Goal: Task Accomplishment & Management: Manage account settings

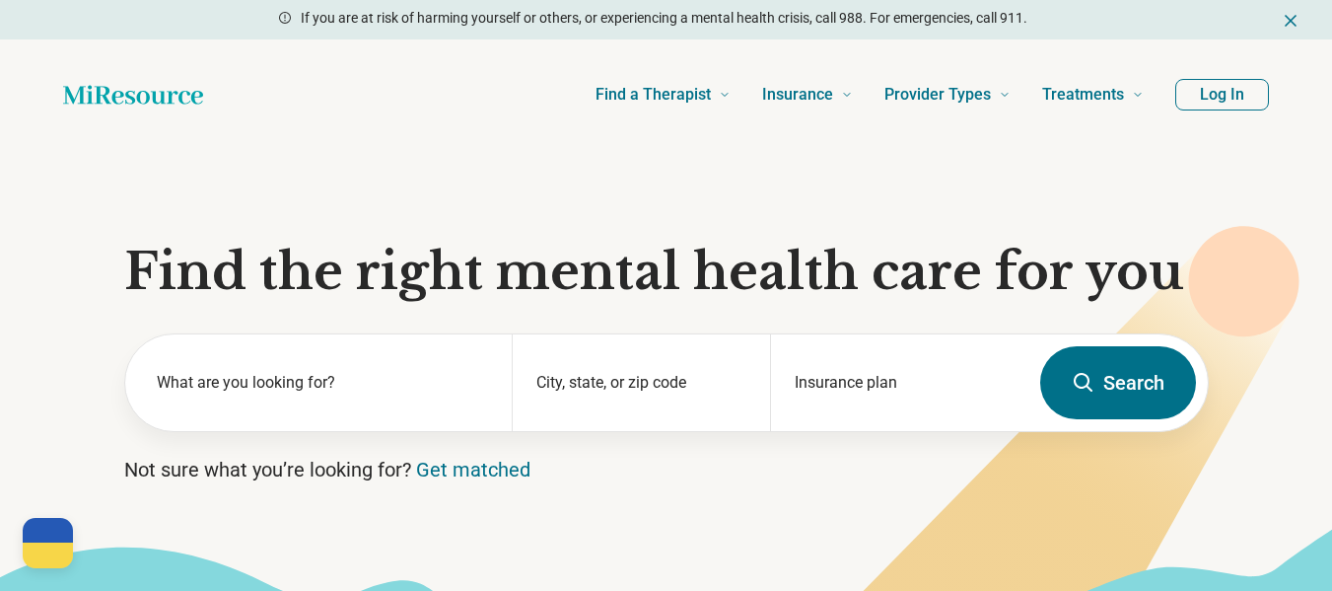
click at [1229, 108] on header "Find a Therapist Mental Health Conditions [MEDICAL_DATA] Anxiety [MEDICAL_DATA]…" at bounding box center [666, 94] width 1269 height 79
click at [1226, 96] on button "Log In" at bounding box center [1222, 95] width 94 height 32
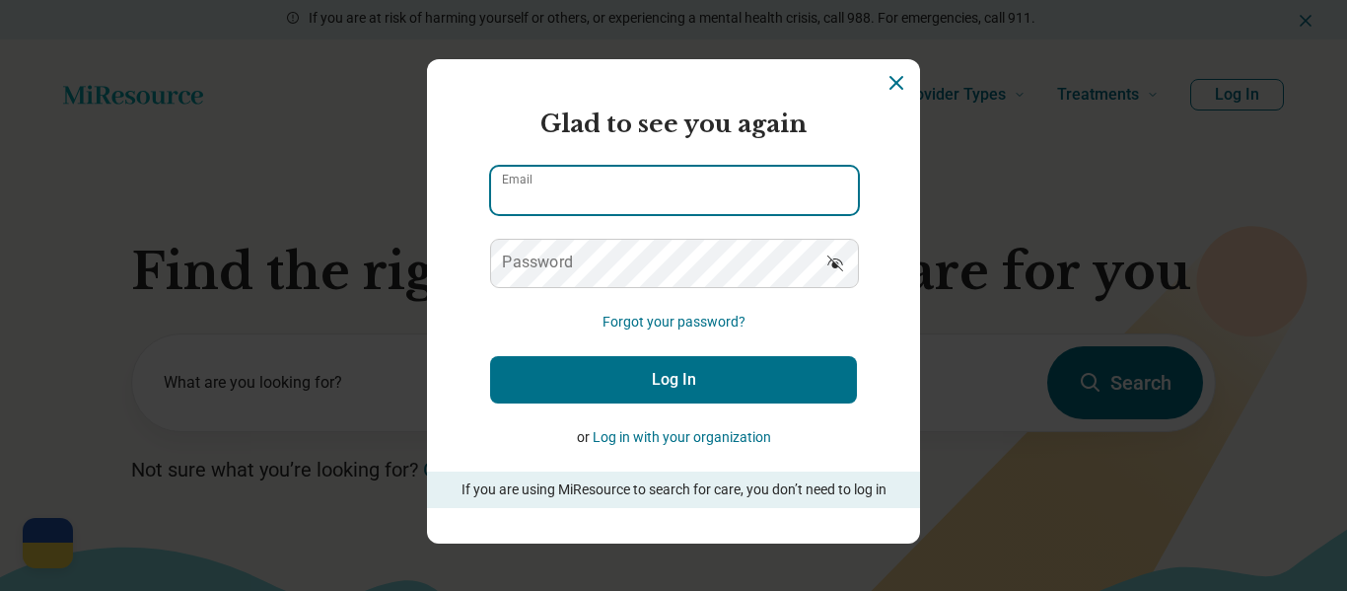
type input "**********"
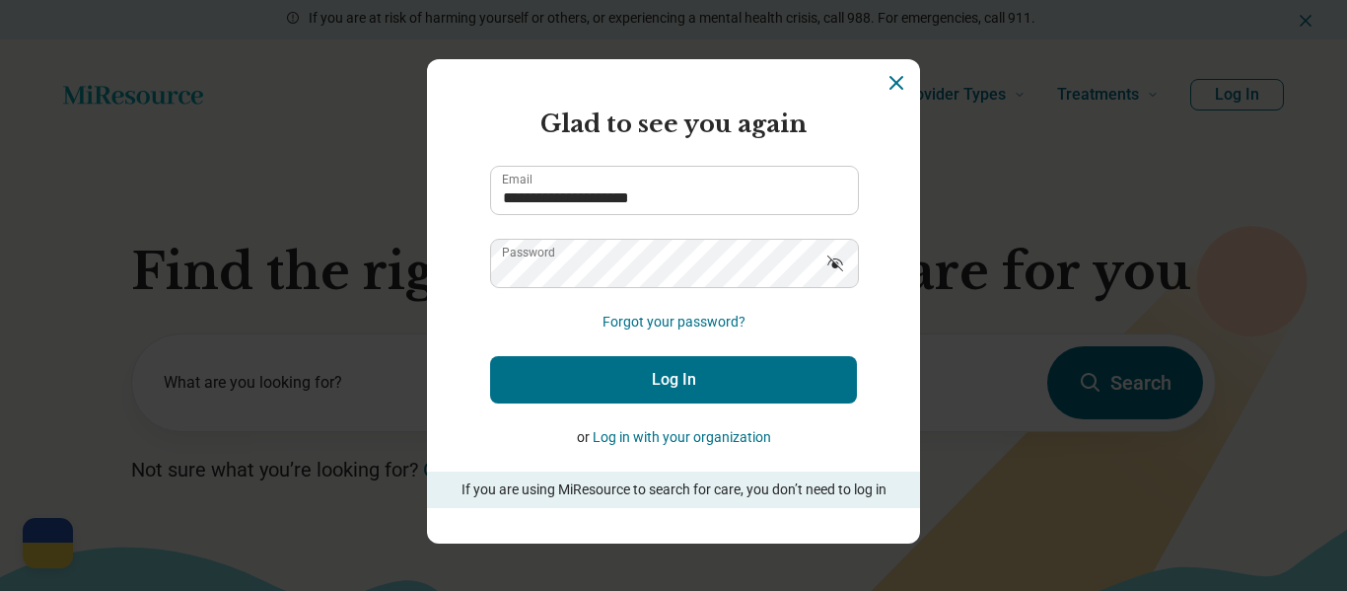
click at [655, 372] on button "Log In" at bounding box center [673, 379] width 367 height 47
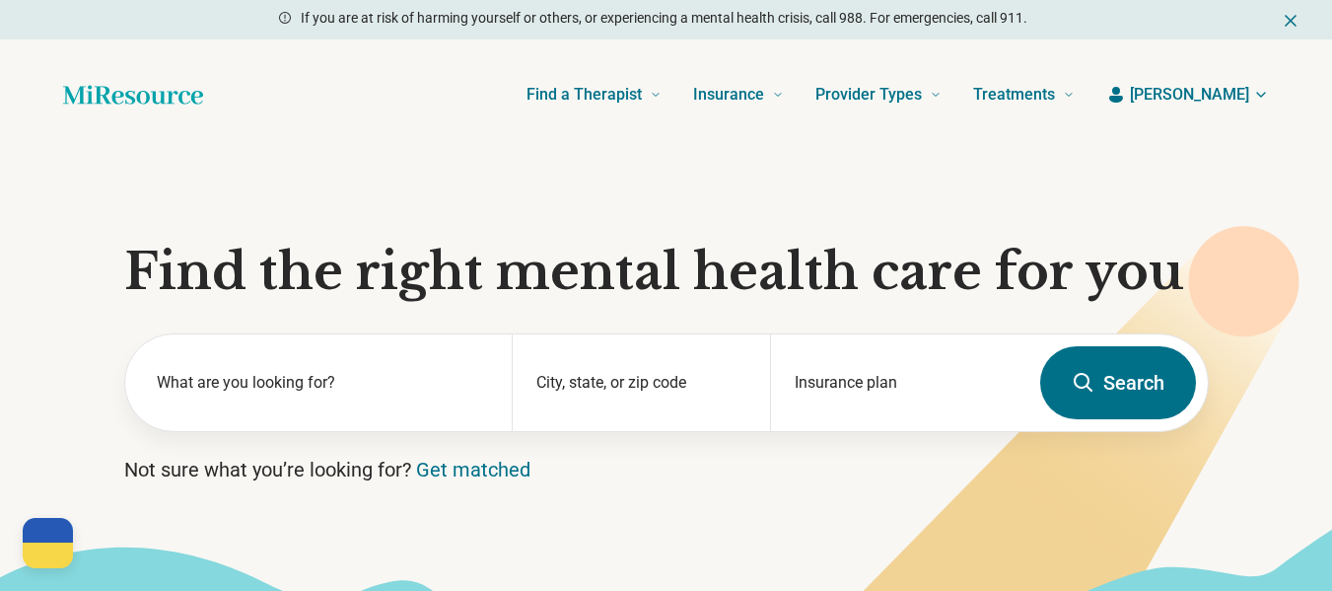
click at [180, 99] on icon "Home page" at bounding box center [133, 94] width 140 height 19
click at [138, 101] on icon "Home page" at bounding box center [133, 94] width 140 height 19
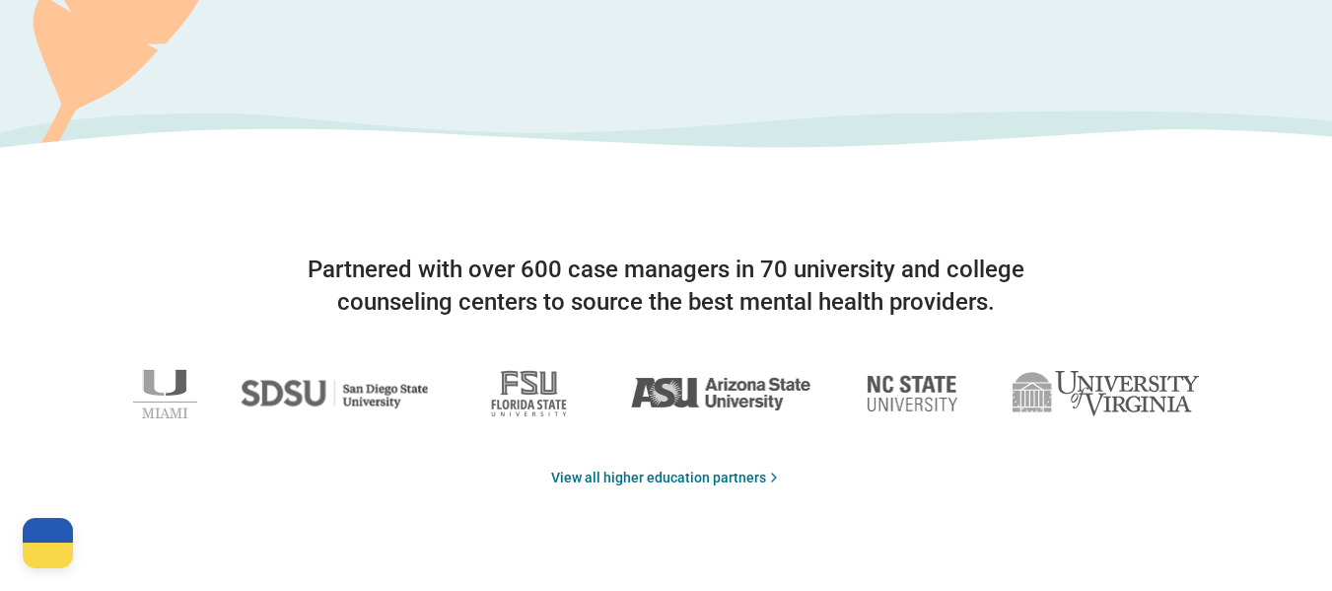
scroll to position [2584, 0]
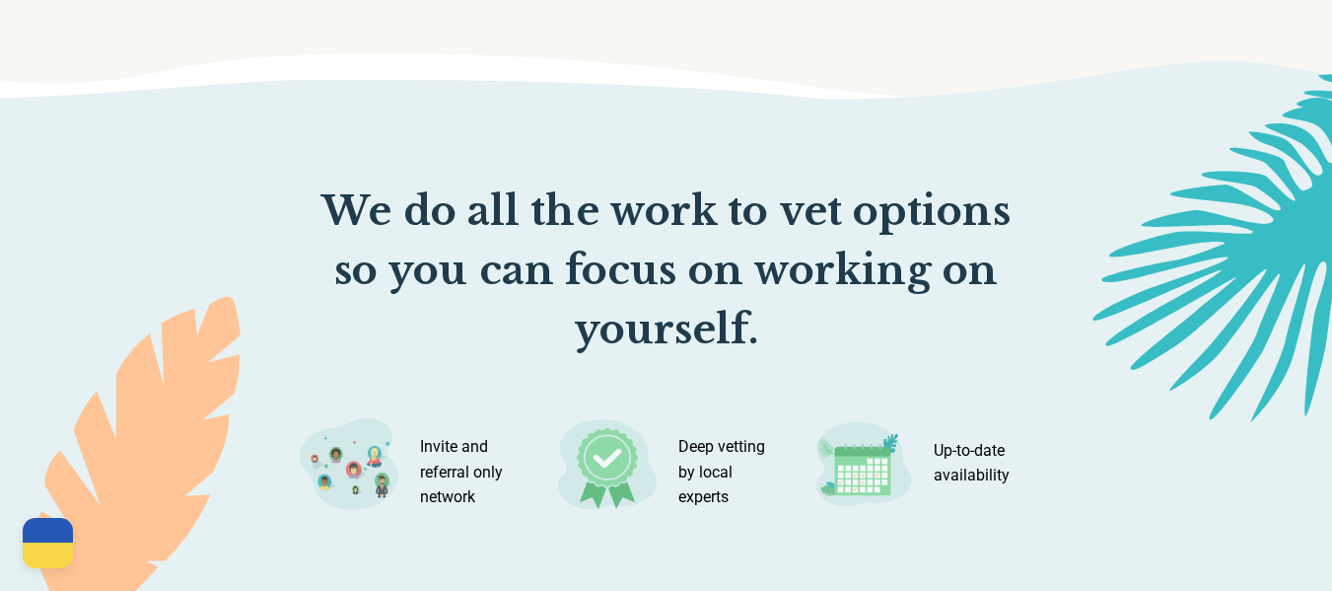
click at [600, 463] on img at bounding box center [607, 464] width 99 height 92
click at [469, 478] on p "Invite and referral only network" at bounding box center [469, 472] width 99 height 76
click at [452, 184] on div at bounding box center [666, 408] width 1332 height 565
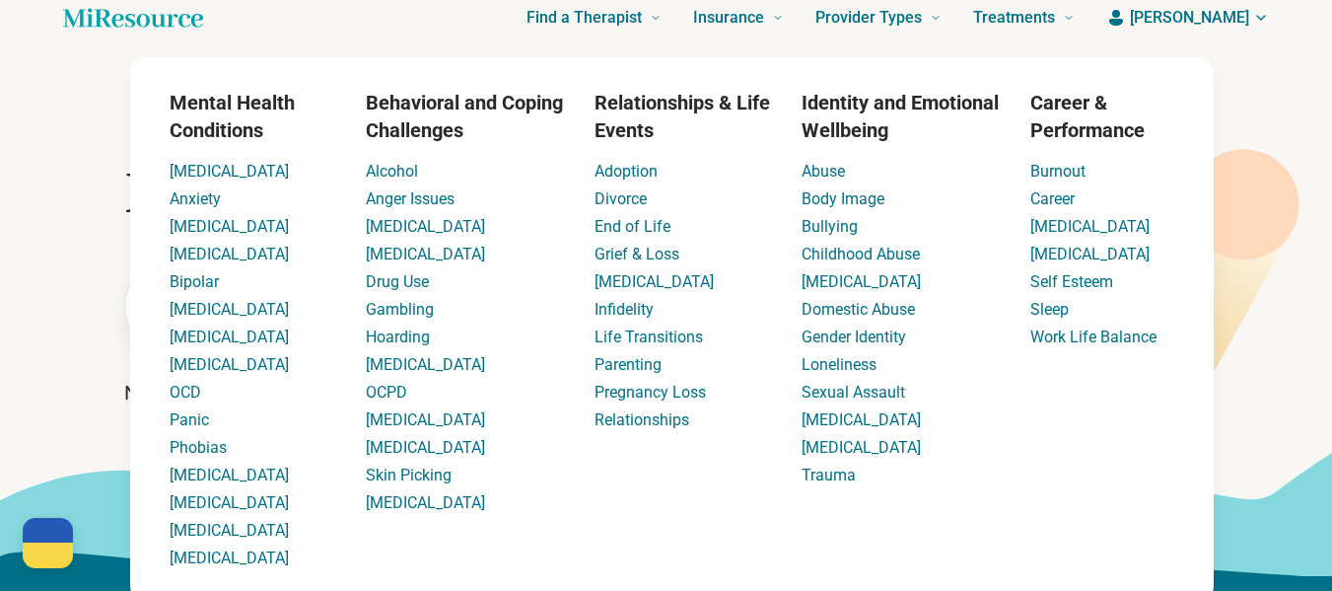
scroll to position [0, 0]
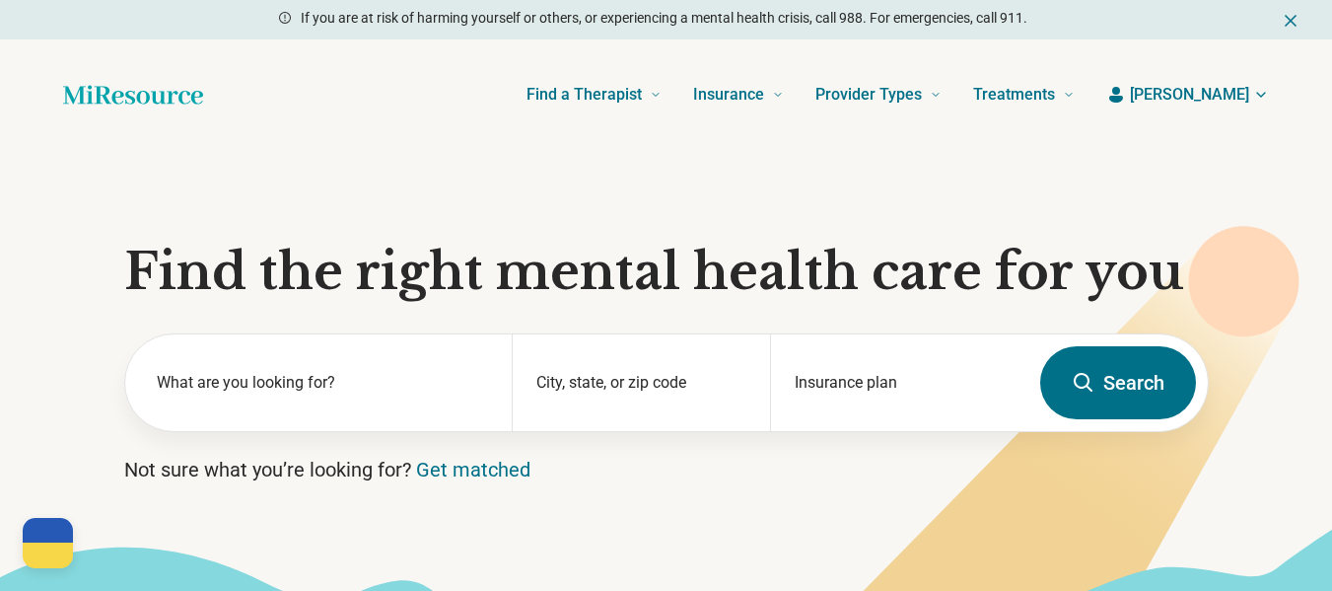
click at [1195, 83] on span "[PERSON_NAME]" at bounding box center [1189, 95] width 119 height 24
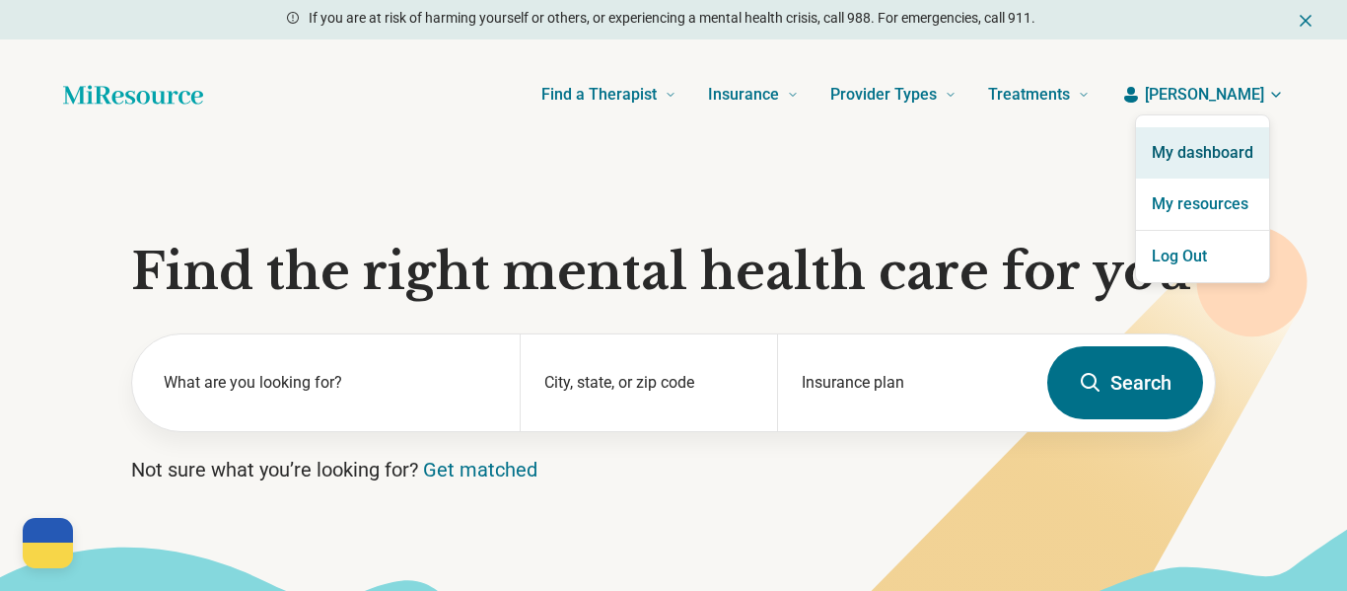
click at [1205, 139] on link "My dashboard" at bounding box center [1202, 152] width 133 height 51
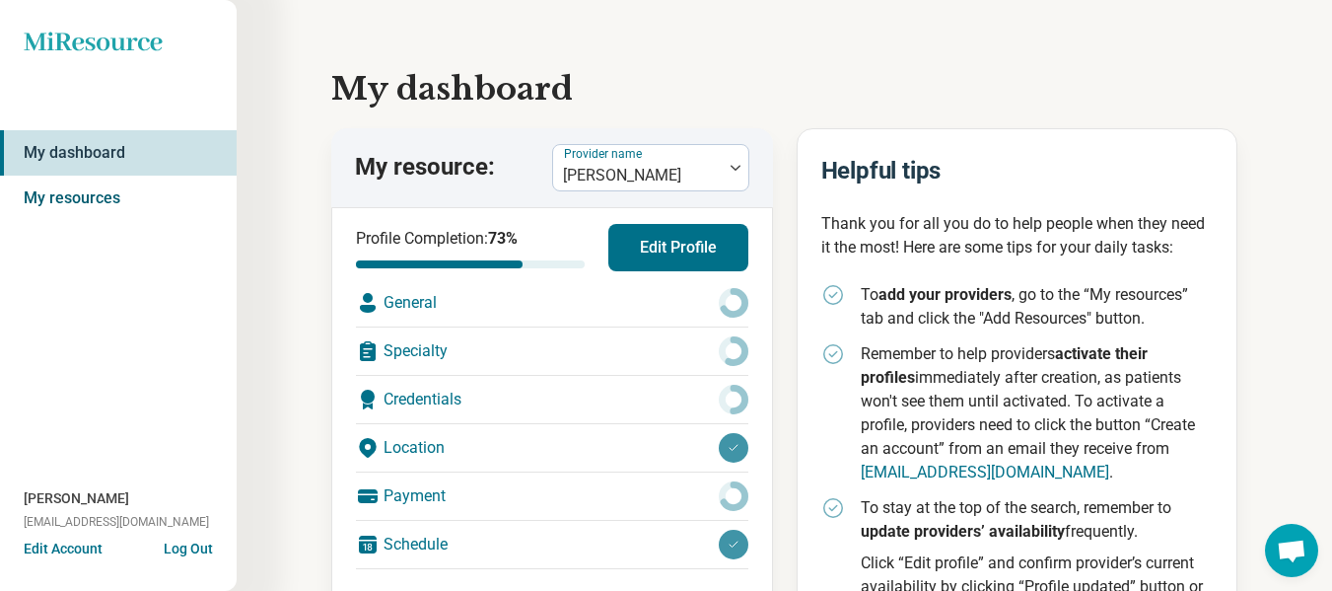
click at [76, 202] on link "My resources" at bounding box center [118, 198] width 237 height 45
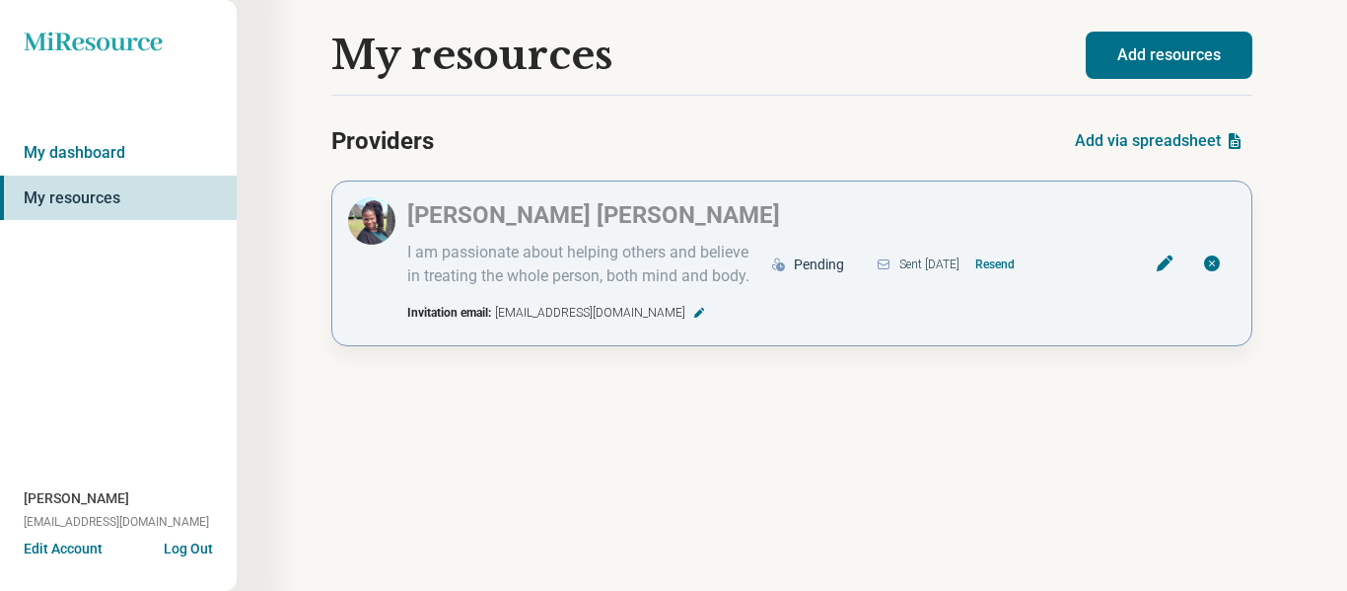
click at [916, 256] on div "Sent [DATE] Resend" at bounding box center [993, 264] width 234 height 32
click at [789, 251] on div "Pending" at bounding box center [807, 265] width 98 height 36
click at [797, 269] on div "Pending" at bounding box center [819, 264] width 50 height 21
click at [1157, 264] on icon at bounding box center [1165, 263] width 20 height 20
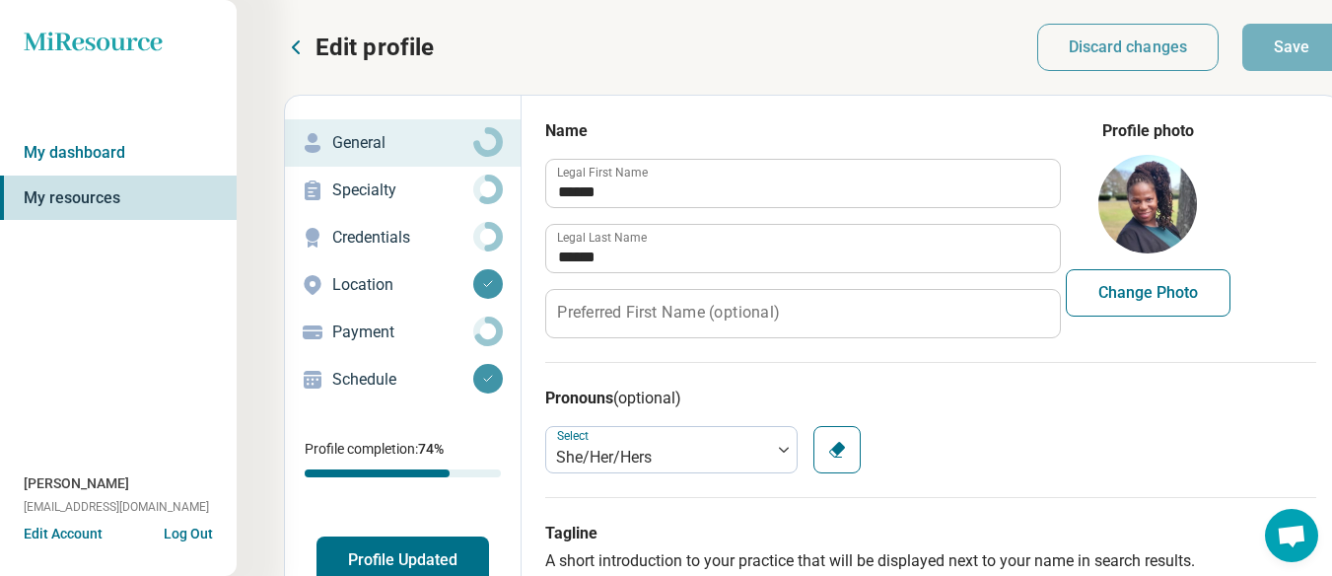
click at [377, 192] on p "Specialty" at bounding box center [402, 190] width 141 height 24
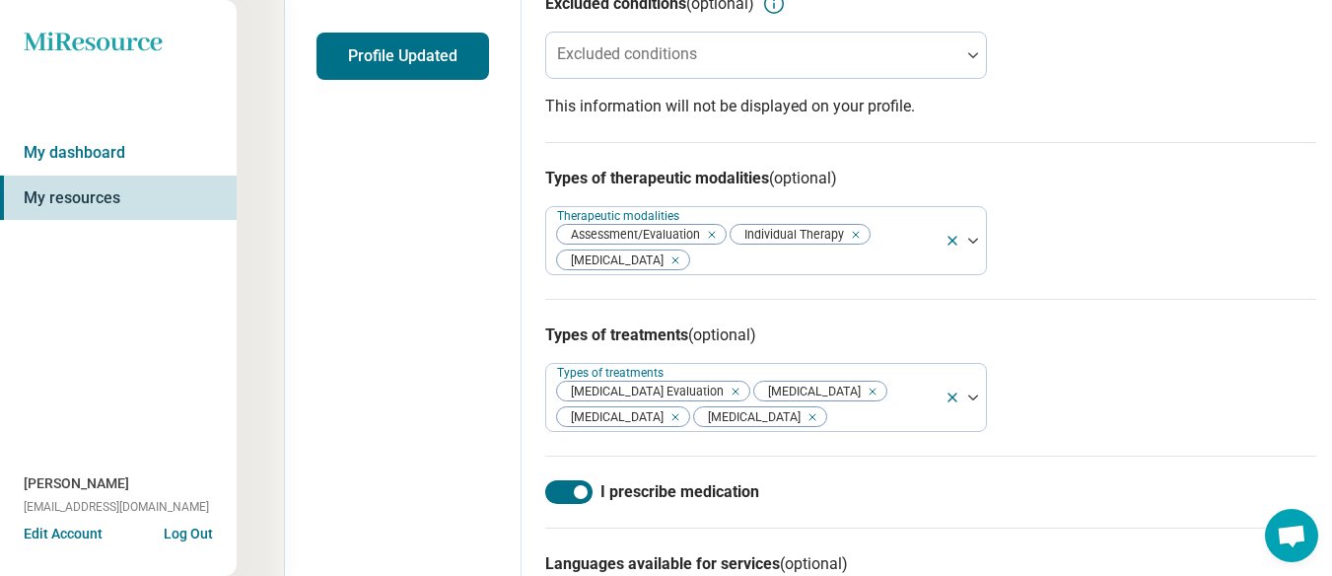
scroll to position [962, 0]
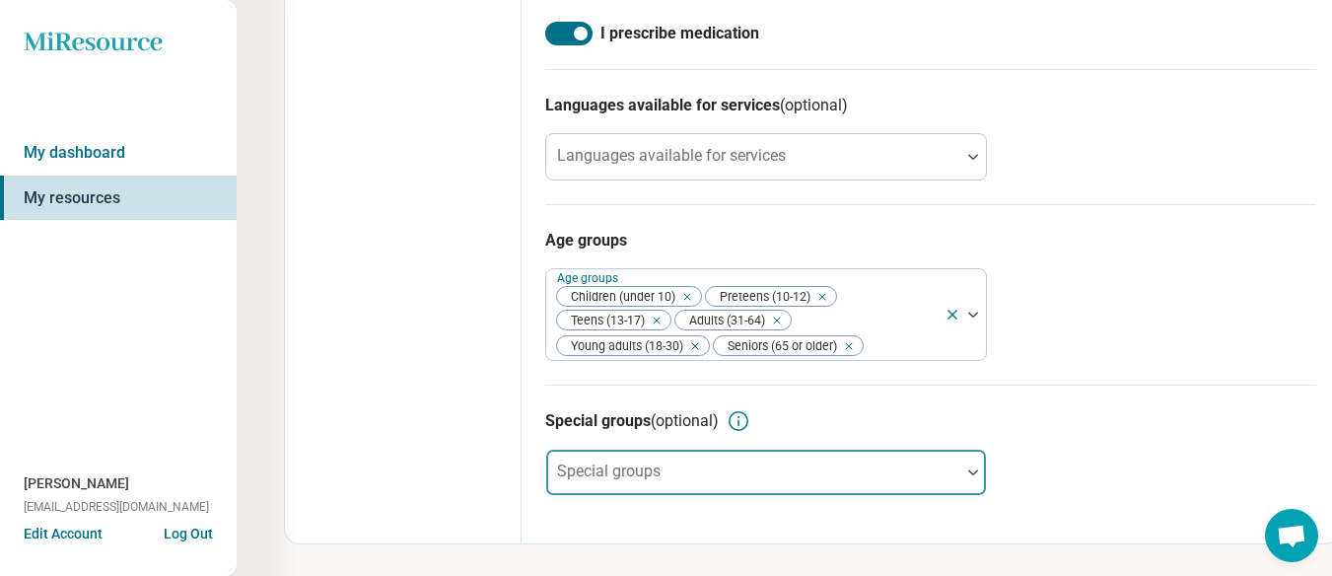
click at [965, 475] on div at bounding box center [973, 472] width 26 height 45
click at [964, 475] on div at bounding box center [973, 472] width 26 height 45
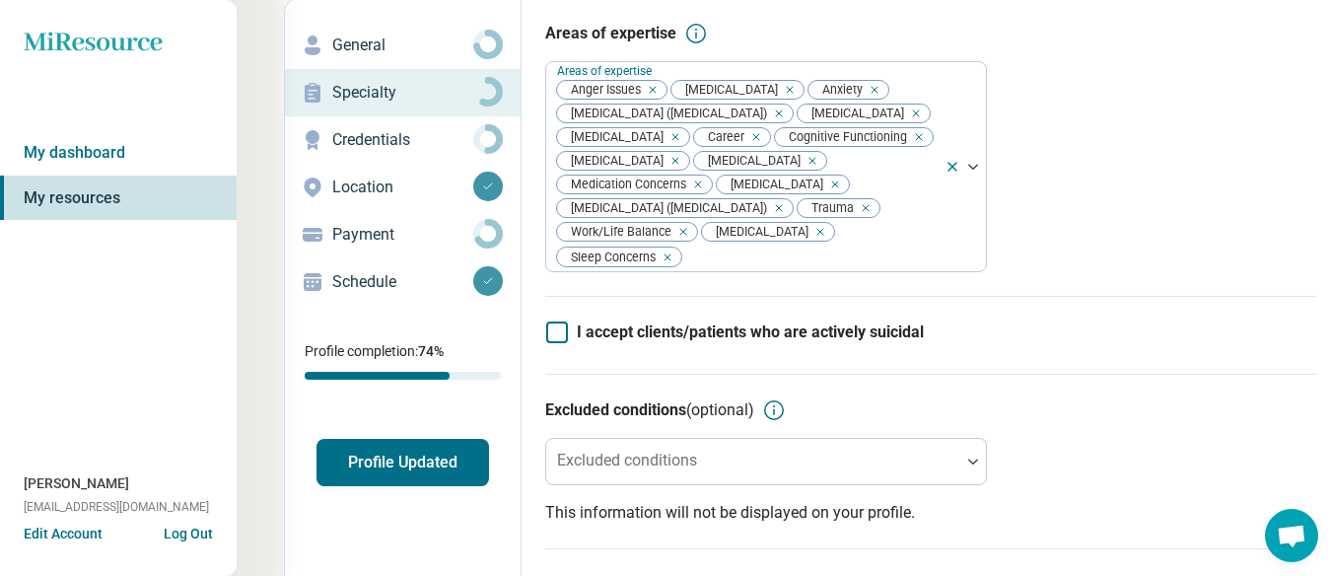
scroll to position [0, 0]
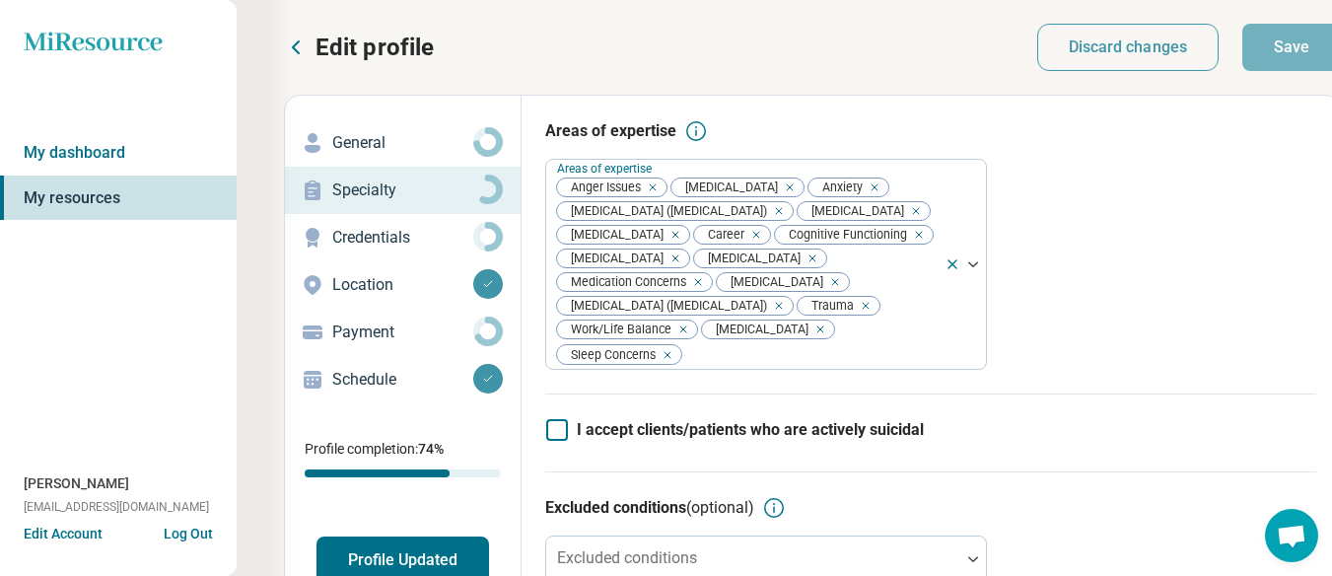
click at [339, 239] on p "Credentials" at bounding box center [402, 238] width 141 height 24
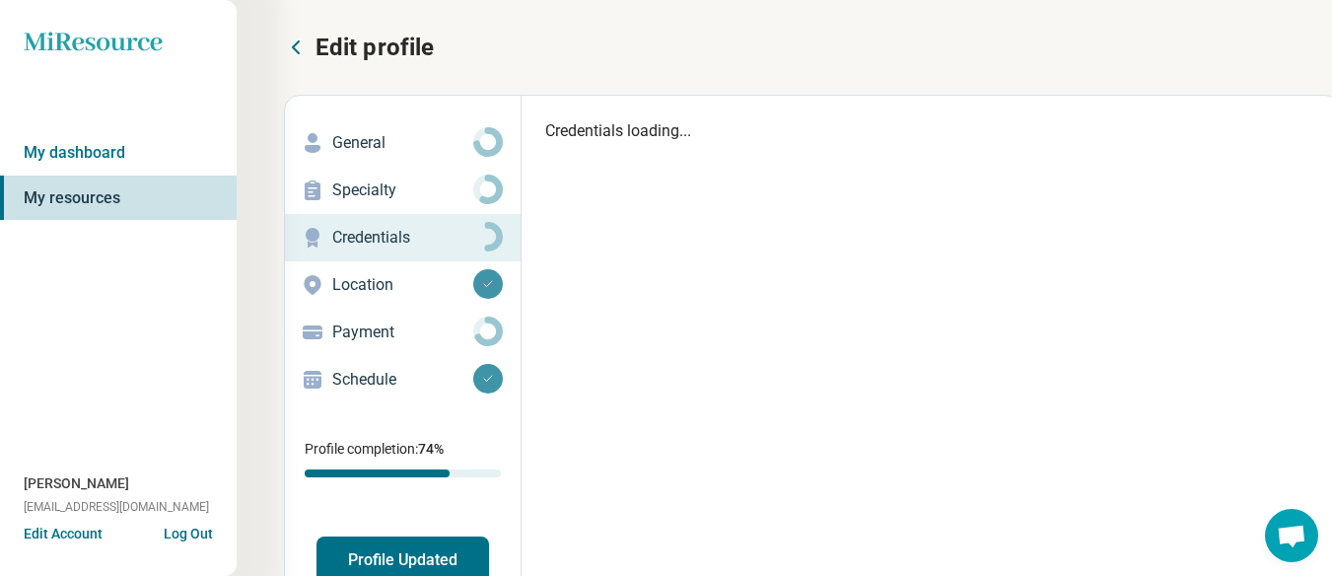
type textarea "*"
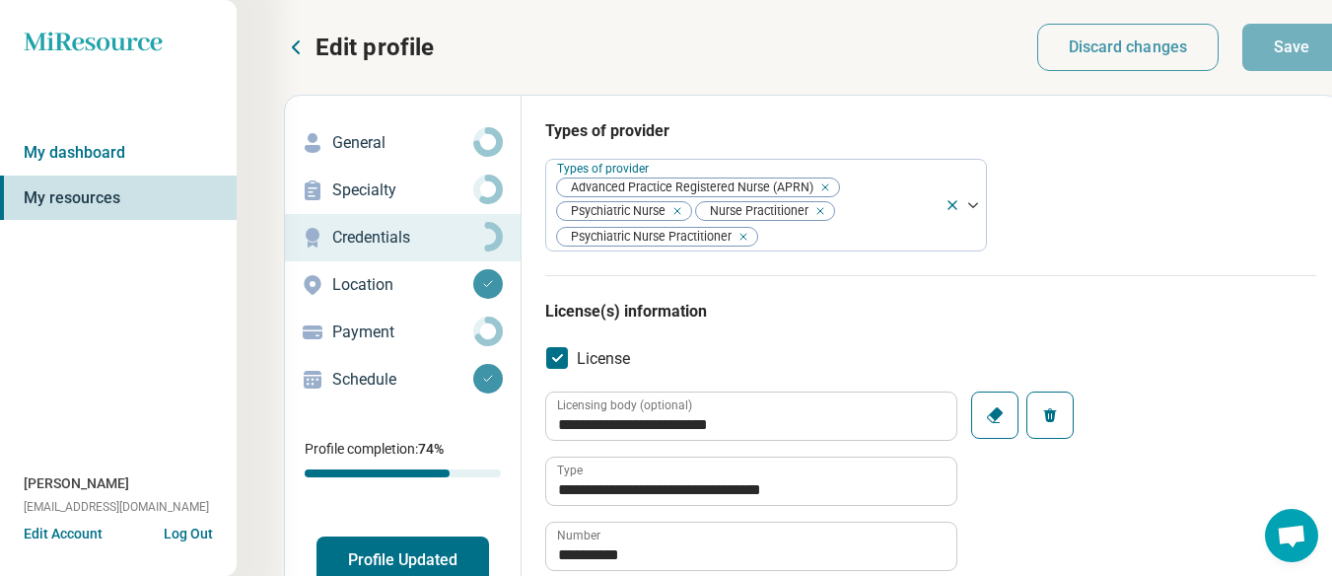
click at [493, 320] on circle at bounding box center [487, 330] width 23 height 23
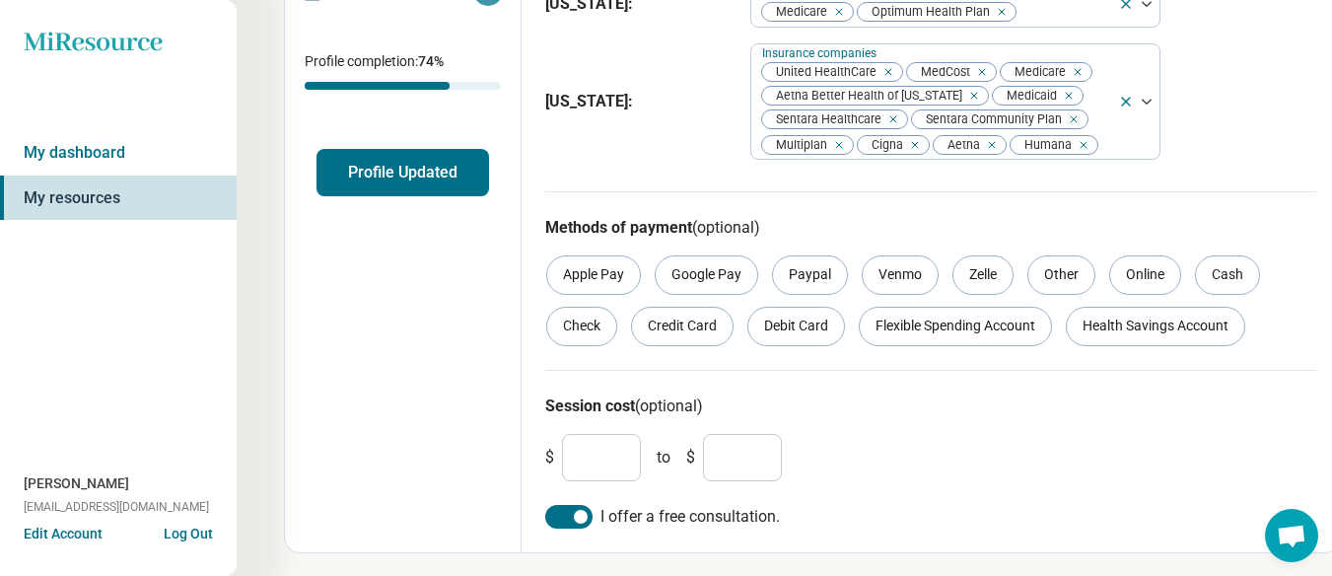
scroll to position [396, 0]
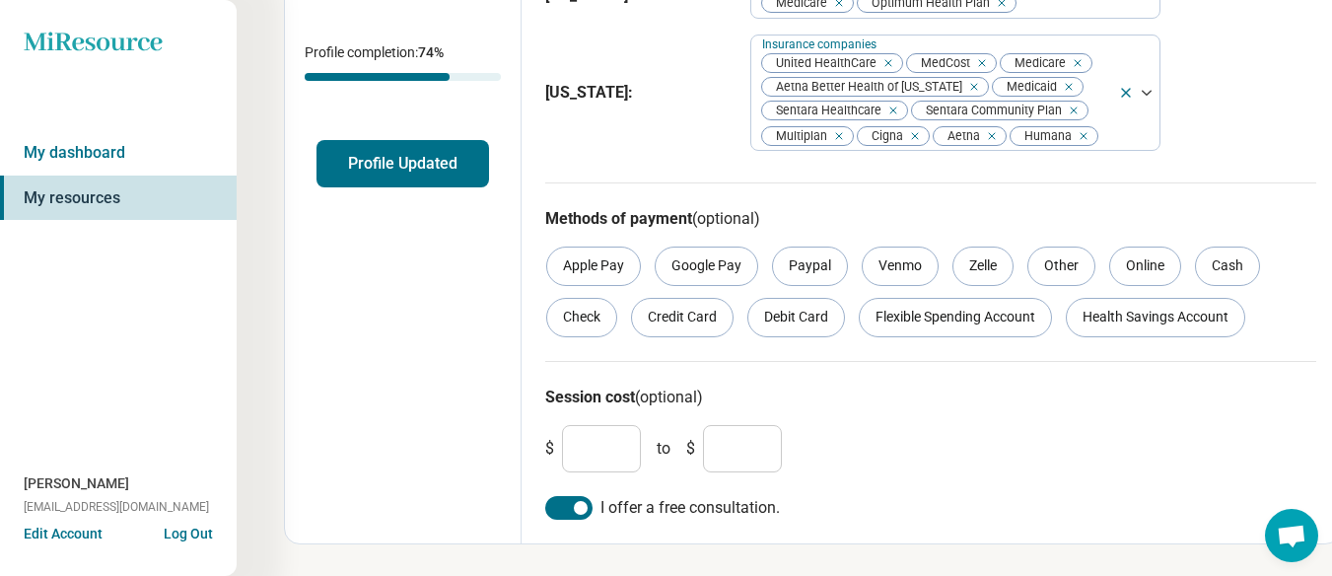
click at [721, 458] on input "*" at bounding box center [742, 448] width 79 height 47
click at [636, 444] on input "*" at bounding box center [601, 448] width 79 height 47
click at [747, 443] on input "*" at bounding box center [742, 448] width 79 height 47
type input "***"
click at [798, 423] on div "$ * to $ ***" at bounding box center [930, 448] width 787 height 63
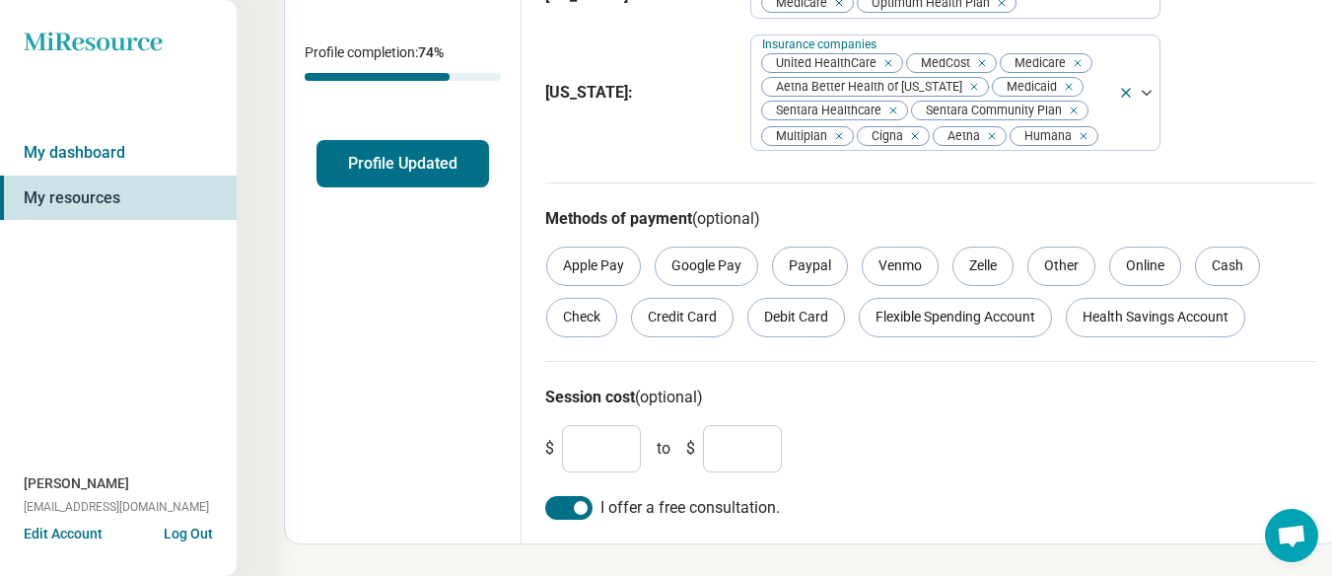
scroll to position [0, 0]
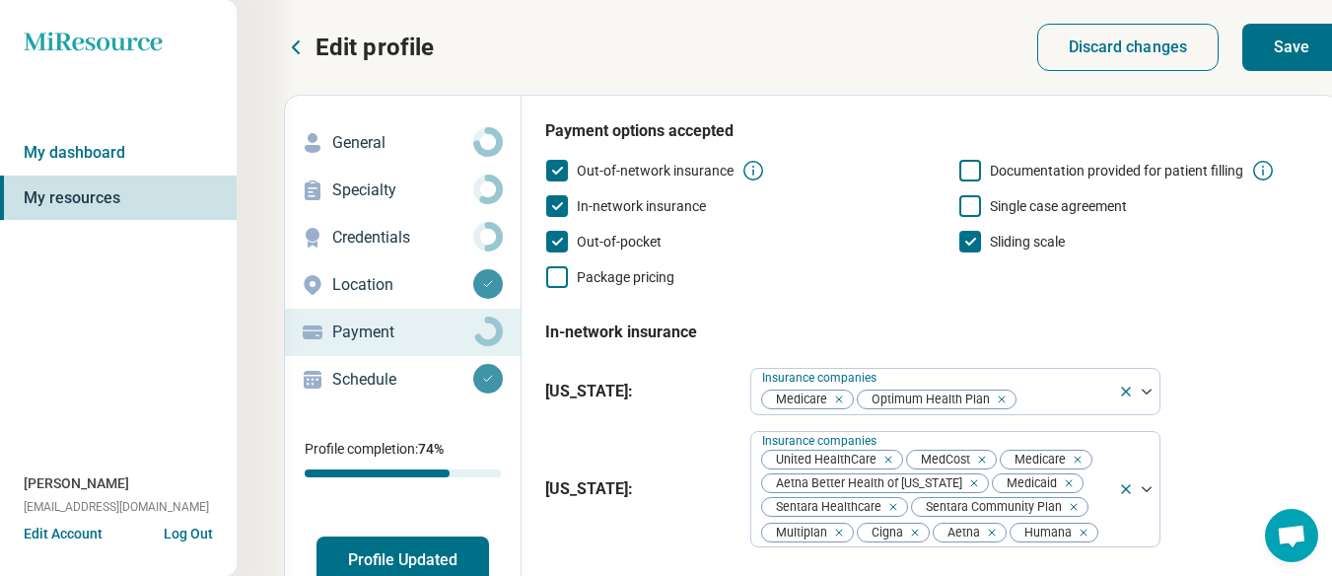
click at [1281, 43] on button "Save" at bounding box center [1291, 47] width 99 height 47
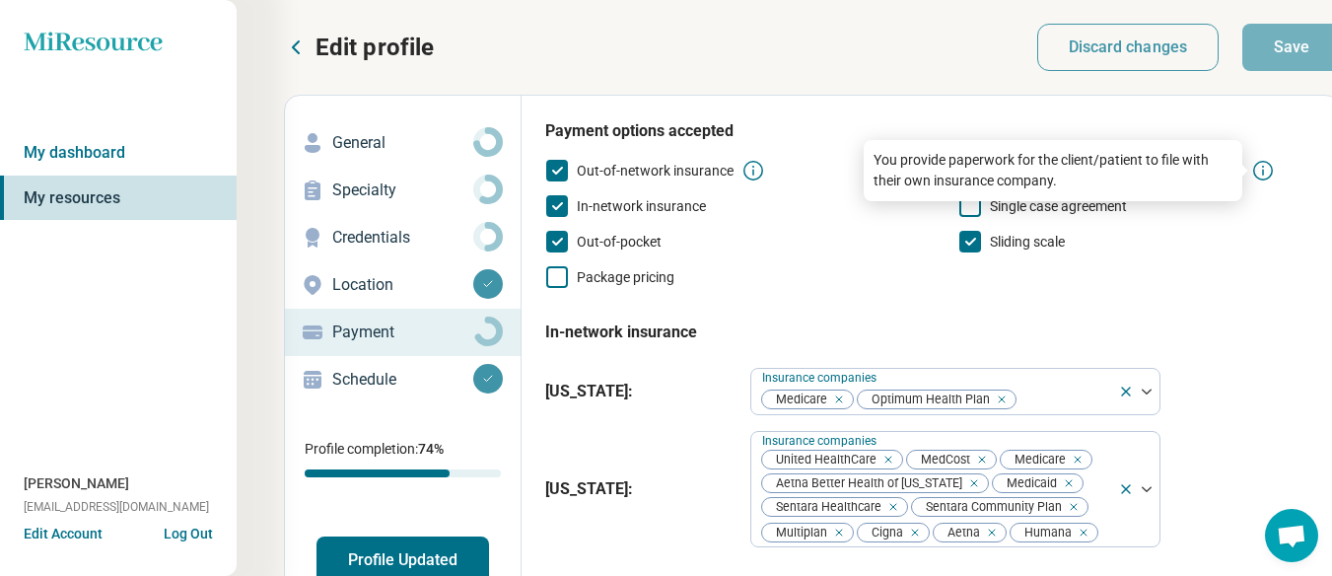
click at [1262, 160] on icon at bounding box center [1263, 171] width 24 height 24
click at [1261, 166] on icon at bounding box center [1263, 171] width 24 height 24
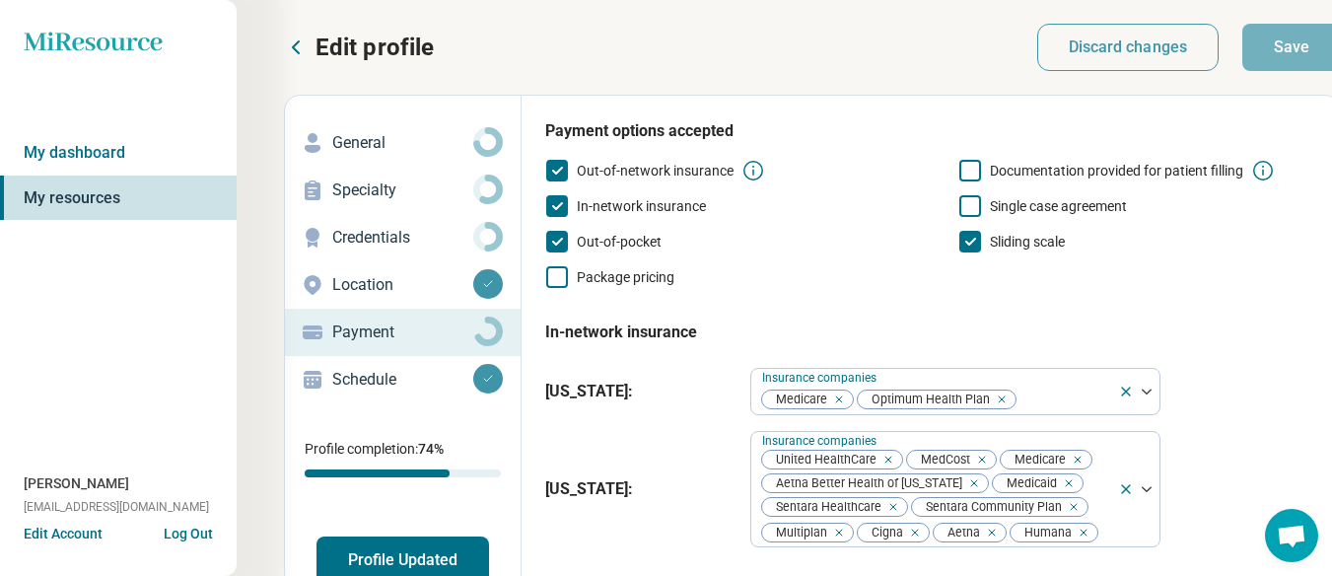
scroll to position [396, 0]
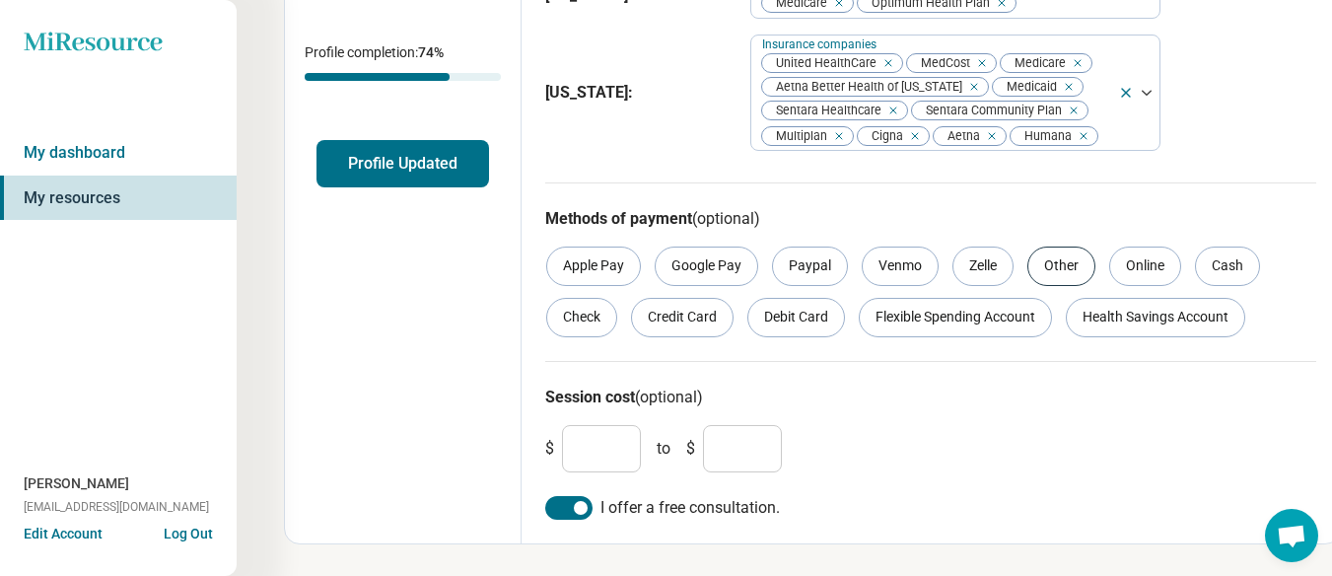
click at [1078, 263] on div "Other" at bounding box center [1061, 266] width 68 height 39
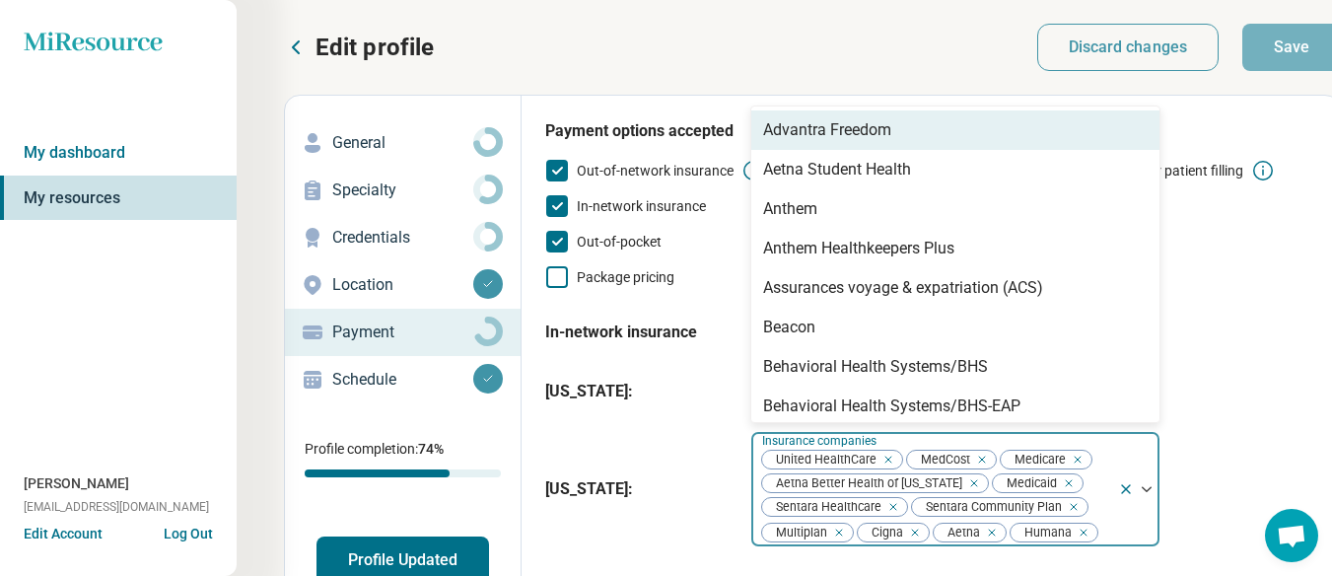
click at [1155, 488] on div at bounding box center [1147, 489] width 26 height 6
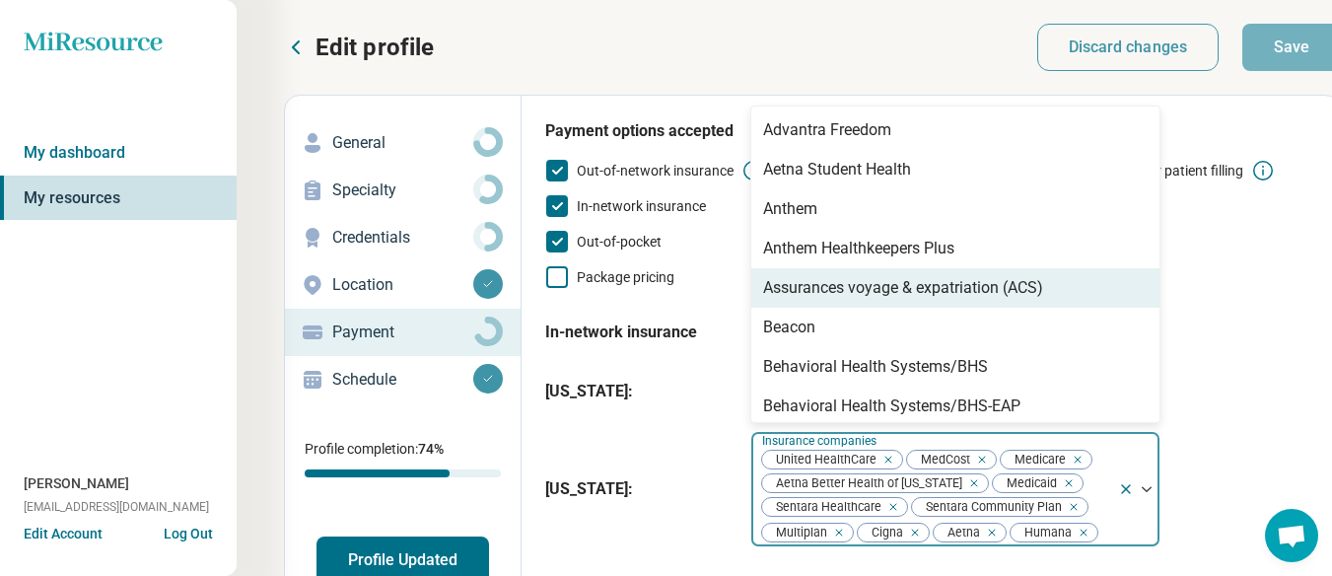
scroll to position [276, 0]
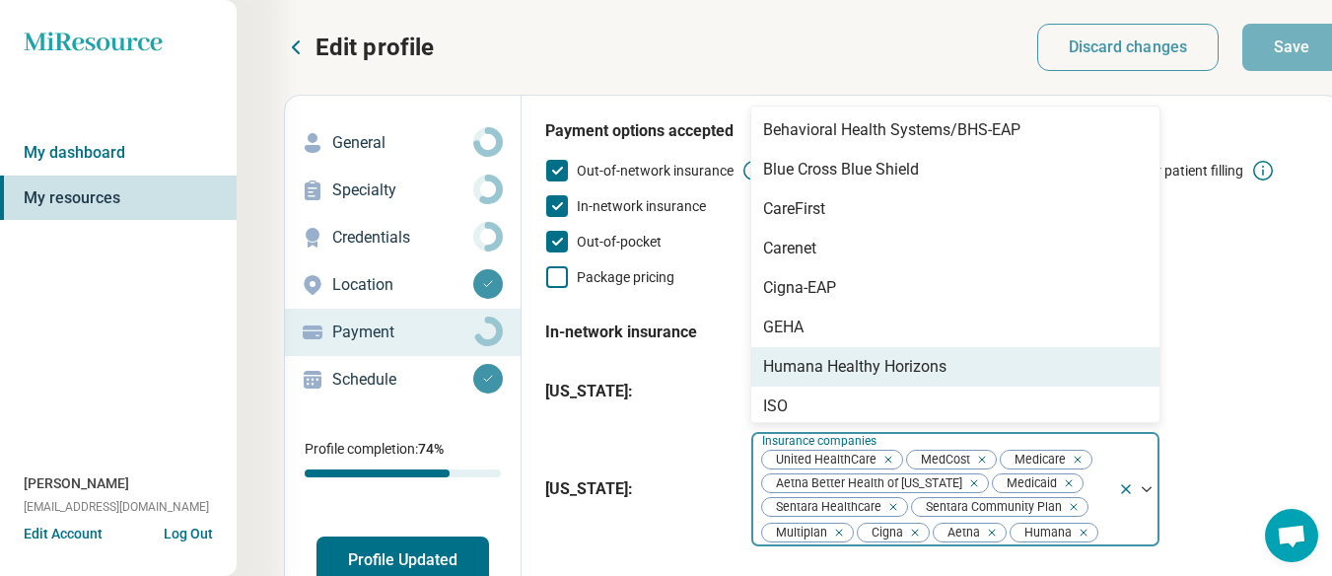
click at [971, 366] on div "Humana Healthy Horizons" at bounding box center [955, 366] width 408 height 39
click at [818, 372] on div "Humana Healthy Horizons" at bounding box center [854, 367] width 183 height 24
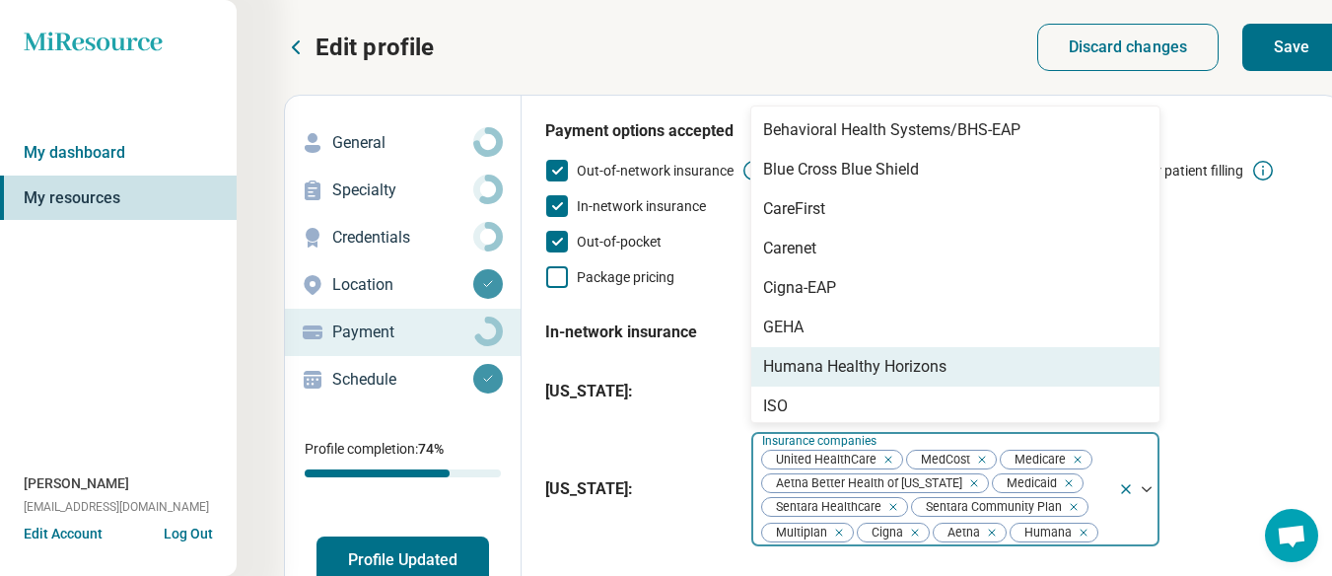
click at [818, 372] on div "Humana Healthy Horizons" at bounding box center [854, 367] width 183 height 24
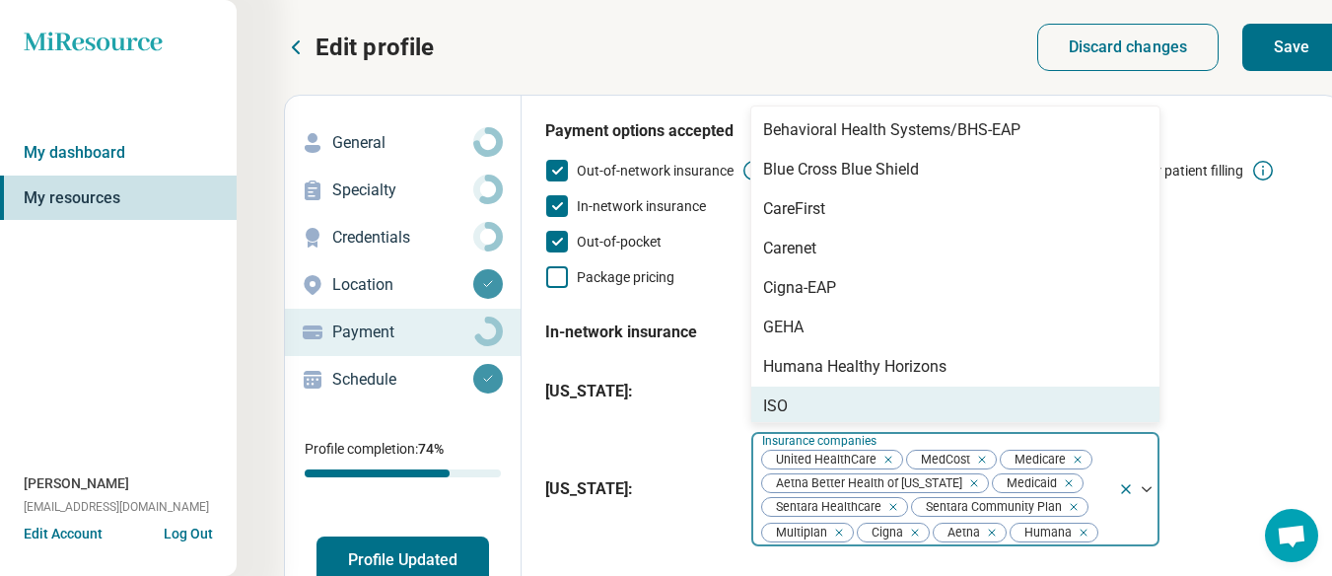
click at [818, 372] on div "Advantra Freedom Aetna Student Health Anthem Anthem Healthkeepers Plus Assuranc…" at bounding box center [955, 264] width 408 height 316
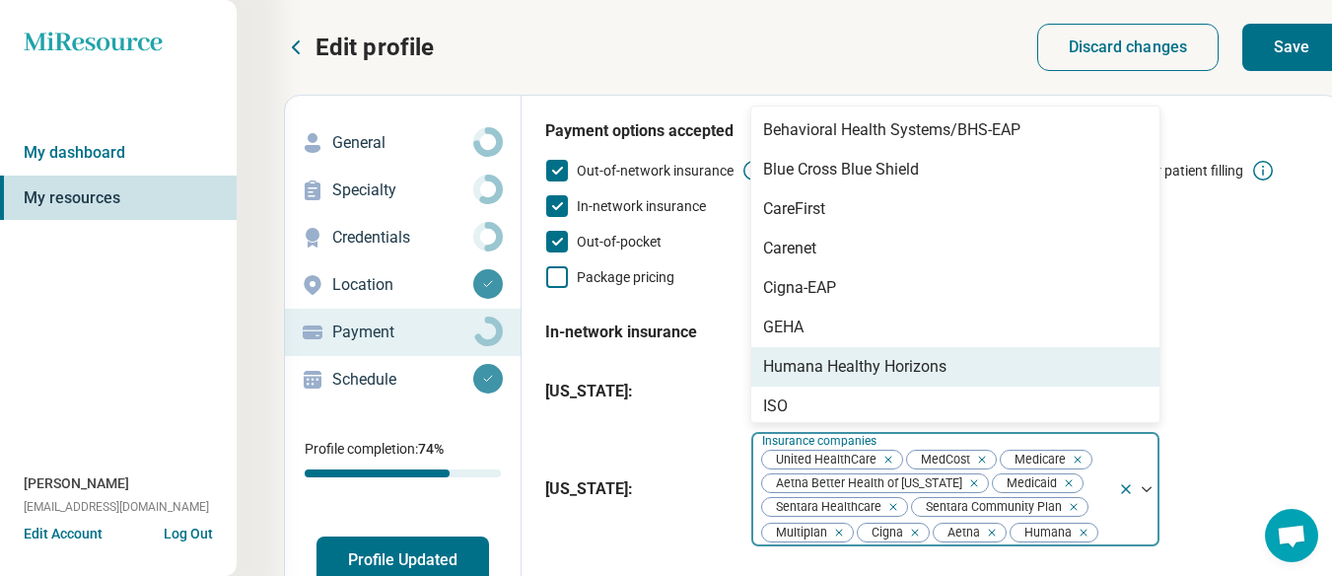
click at [818, 372] on div "Humana Healthy Horizons" at bounding box center [854, 367] width 183 height 24
click at [793, 358] on div "Humana Healthy Horizons" at bounding box center [854, 367] width 183 height 24
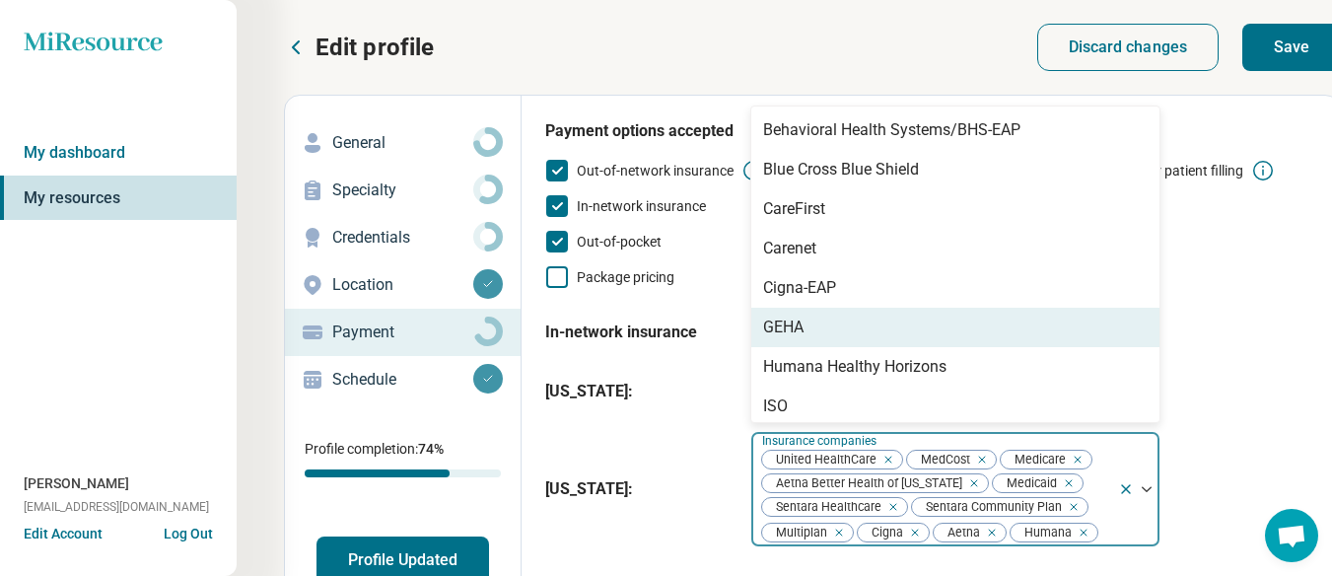
click at [767, 346] on div "GEHA" at bounding box center [955, 327] width 408 height 39
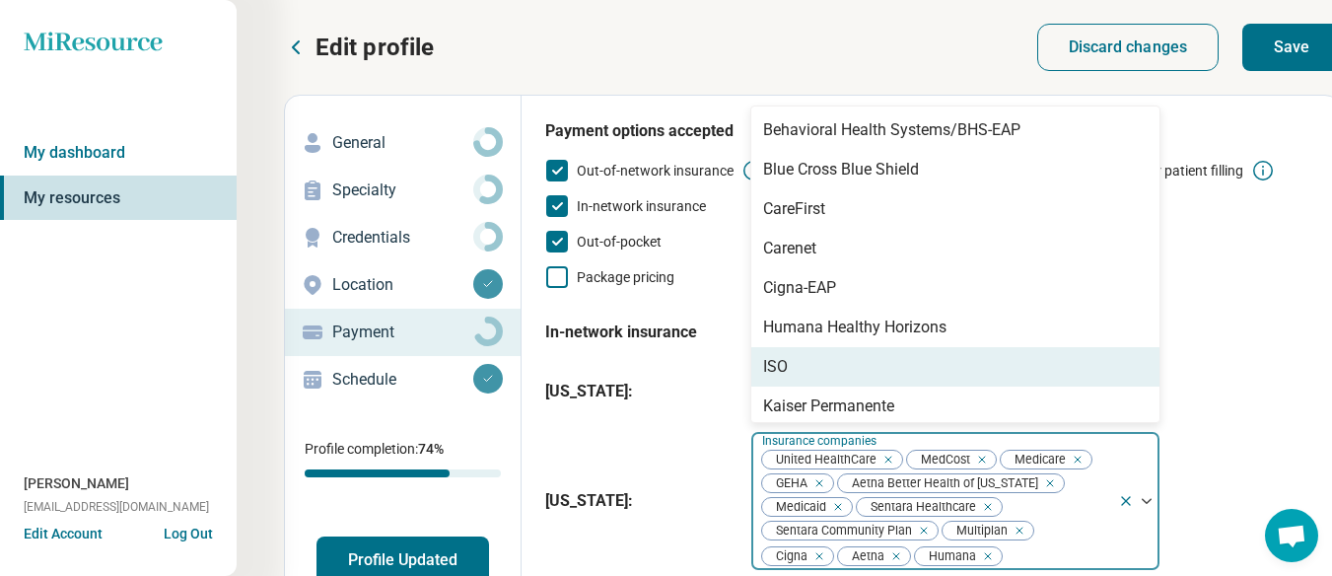
click at [821, 479] on icon "Remove [object Object]" at bounding box center [815, 483] width 14 height 14
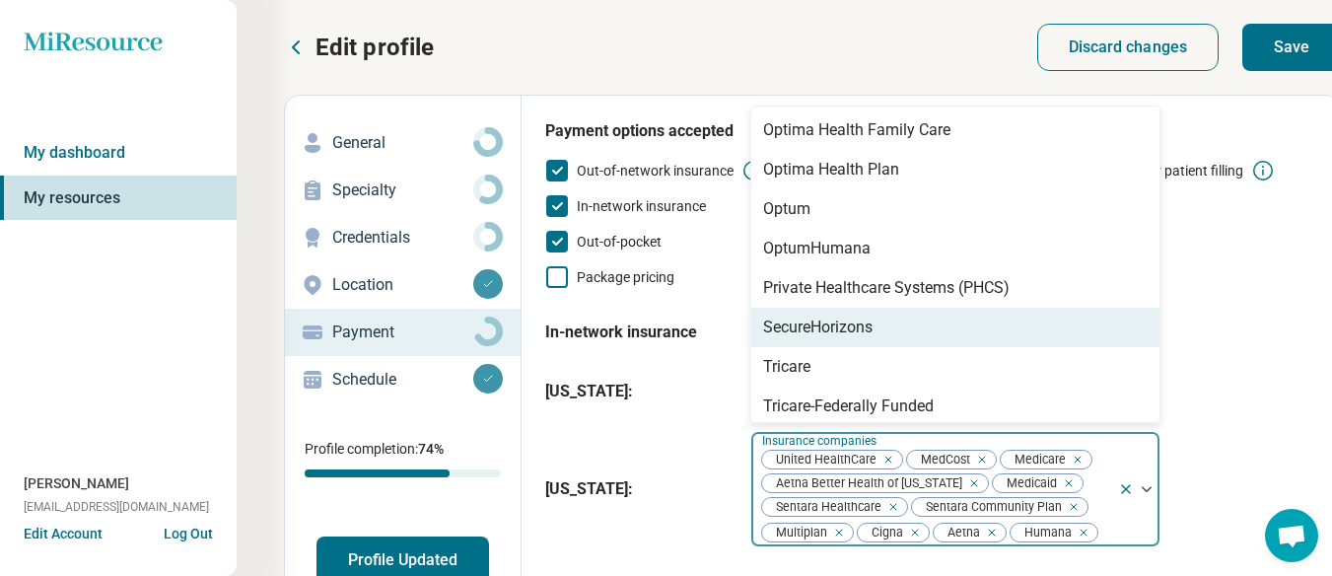
scroll to position [1073, 0]
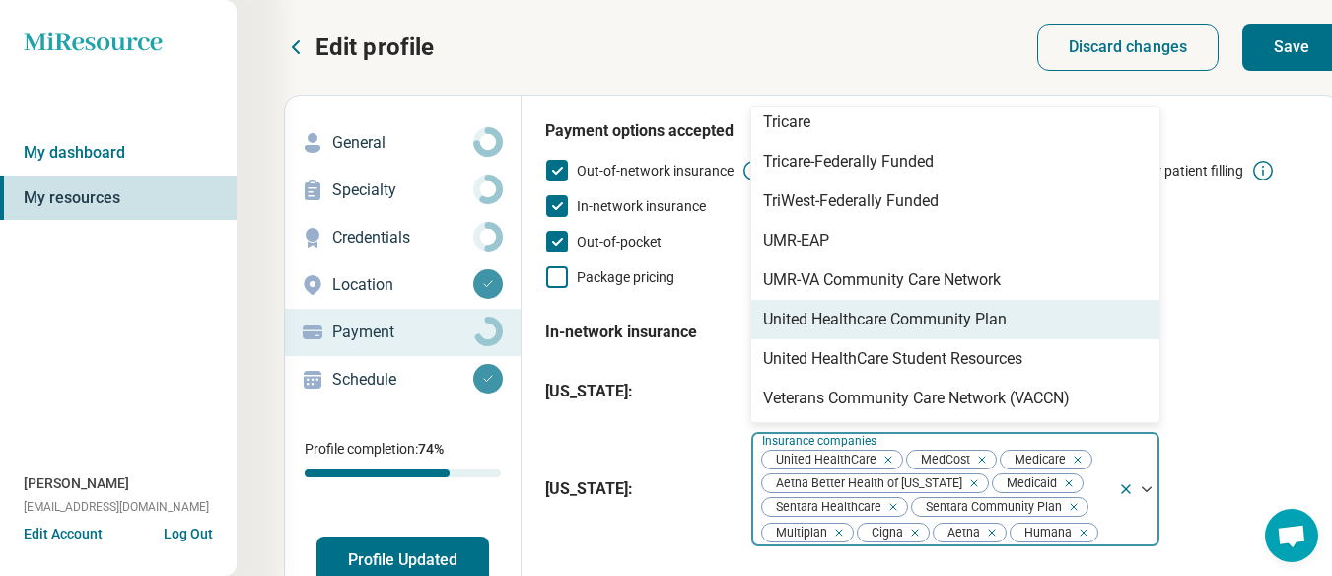
click at [898, 324] on div "United Healthcare Community Plan" at bounding box center [885, 320] width 244 height 24
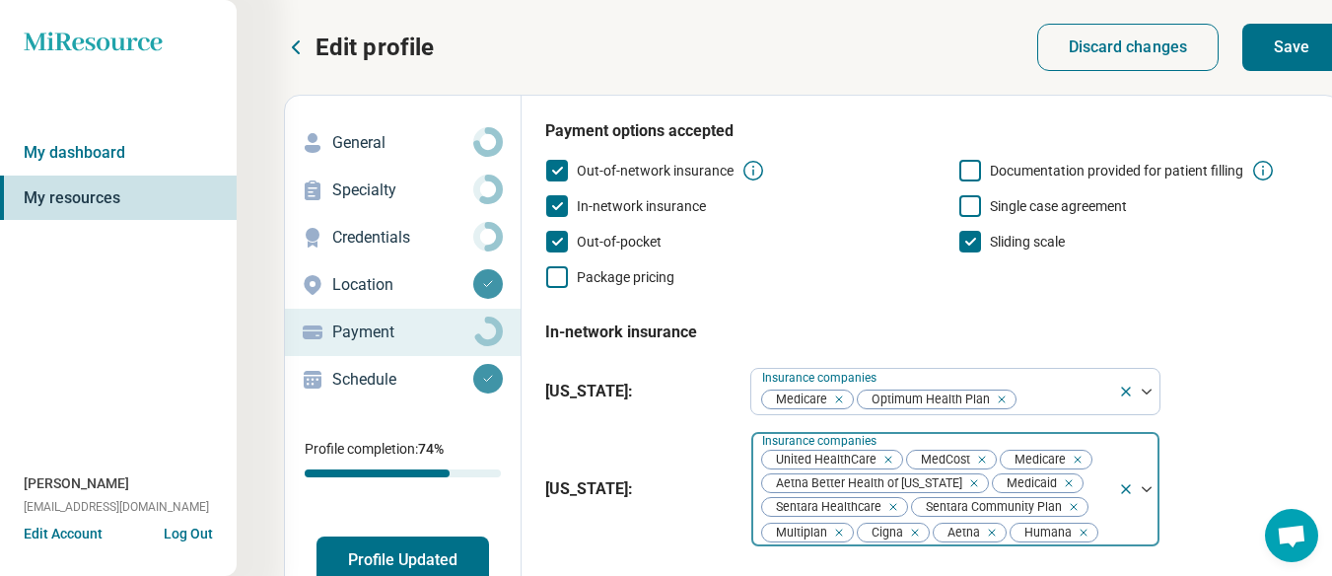
click at [1234, 390] on div "[US_STATE] : Insurance companies Medicare Optimum Health Plan" at bounding box center [930, 391] width 771 height 63
click at [1273, 39] on button "Save" at bounding box center [1291, 47] width 99 height 47
click at [1228, 320] on fieldset "In-network insurance [US_STATE] : Insurance companies Medicare Optimum Health P…" at bounding box center [930, 430] width 771 height 250
click at [1242, 396] on div "[US_STATE] : Insurance companies Medicare Optimum Health Plan" at bounding box center [930, 391] width 771 height 63
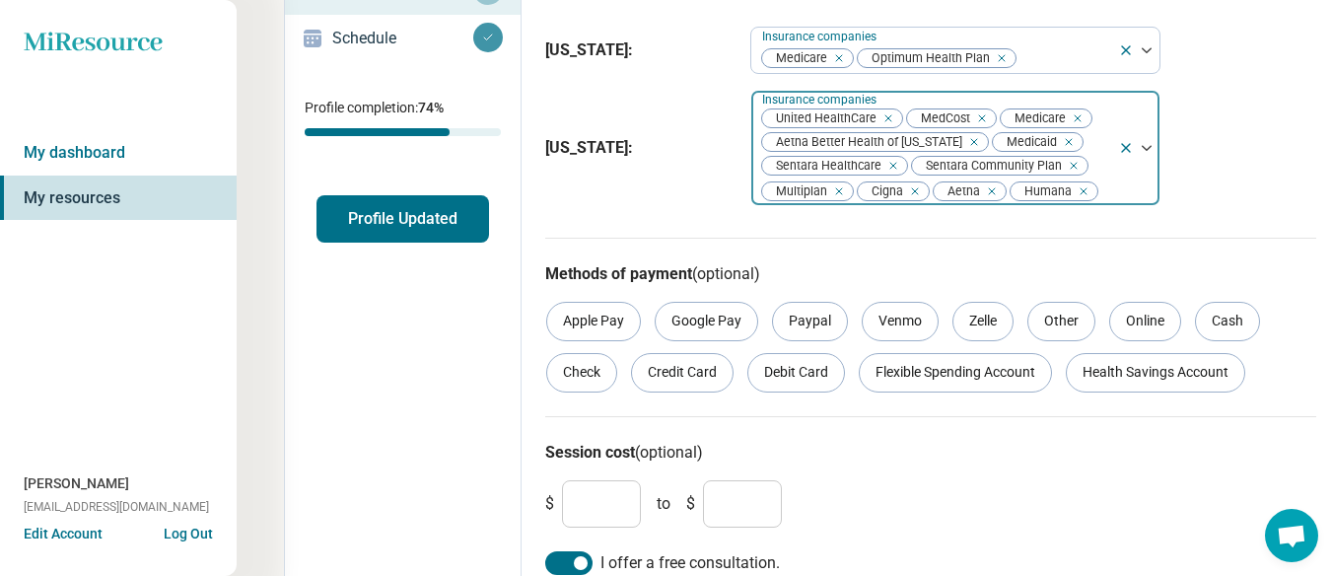
scroll to position [396, 0]
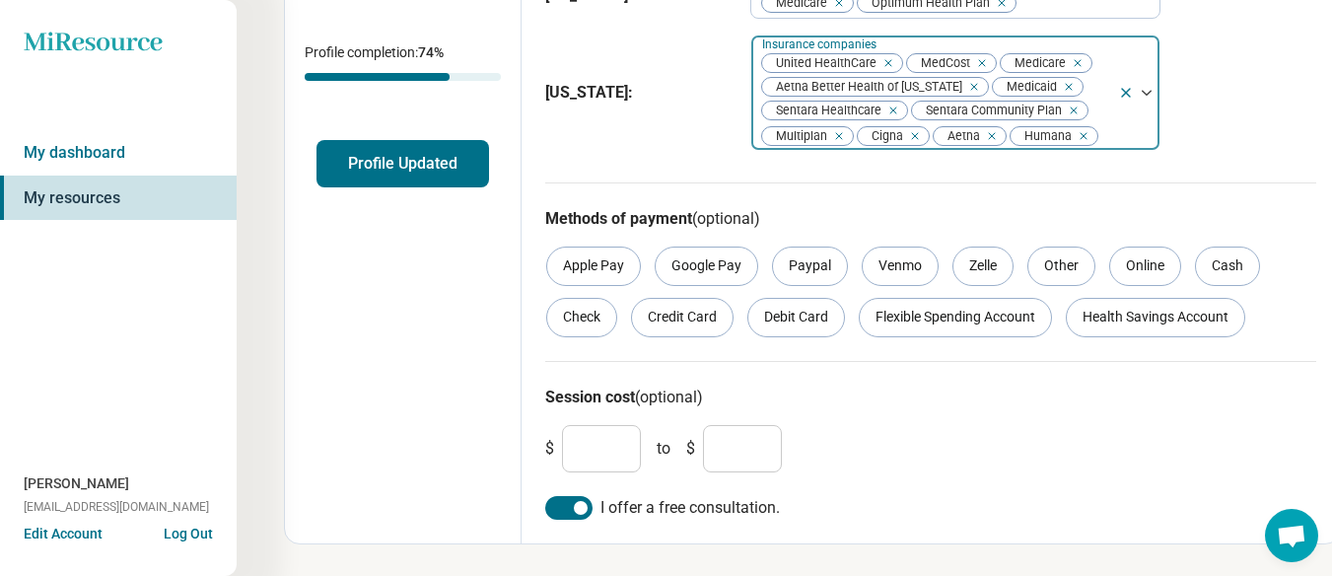
click at [605, 458] on input "*" at bounding box center [601, 448] width 79 height 47
type input "**"
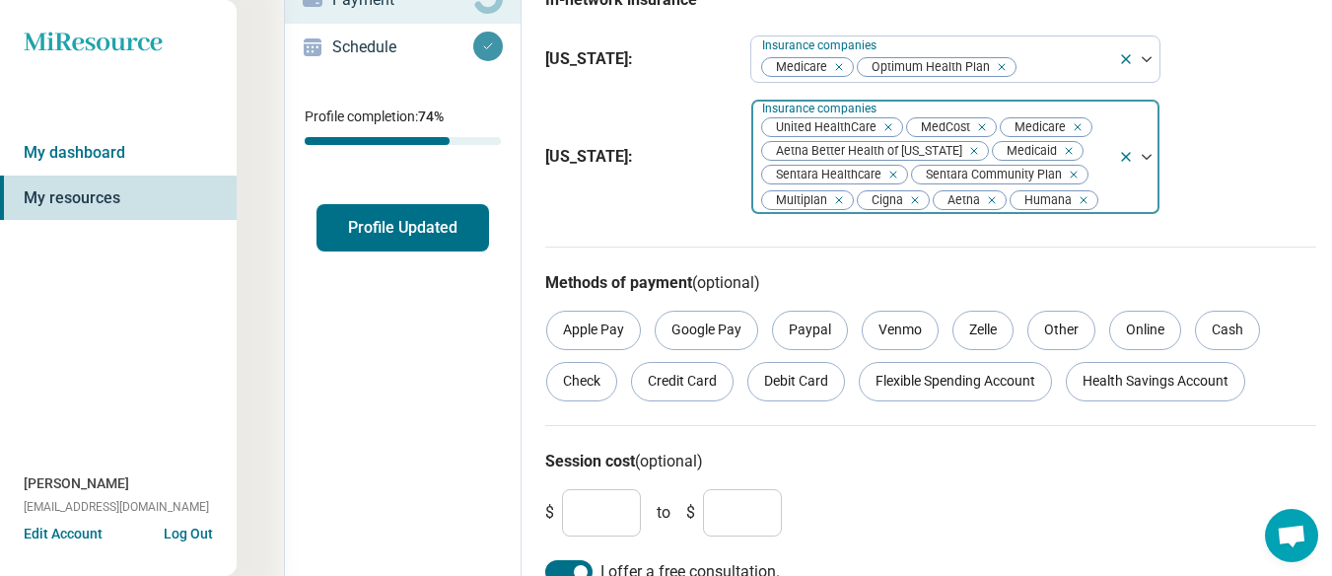
scroll to position [0, 0]
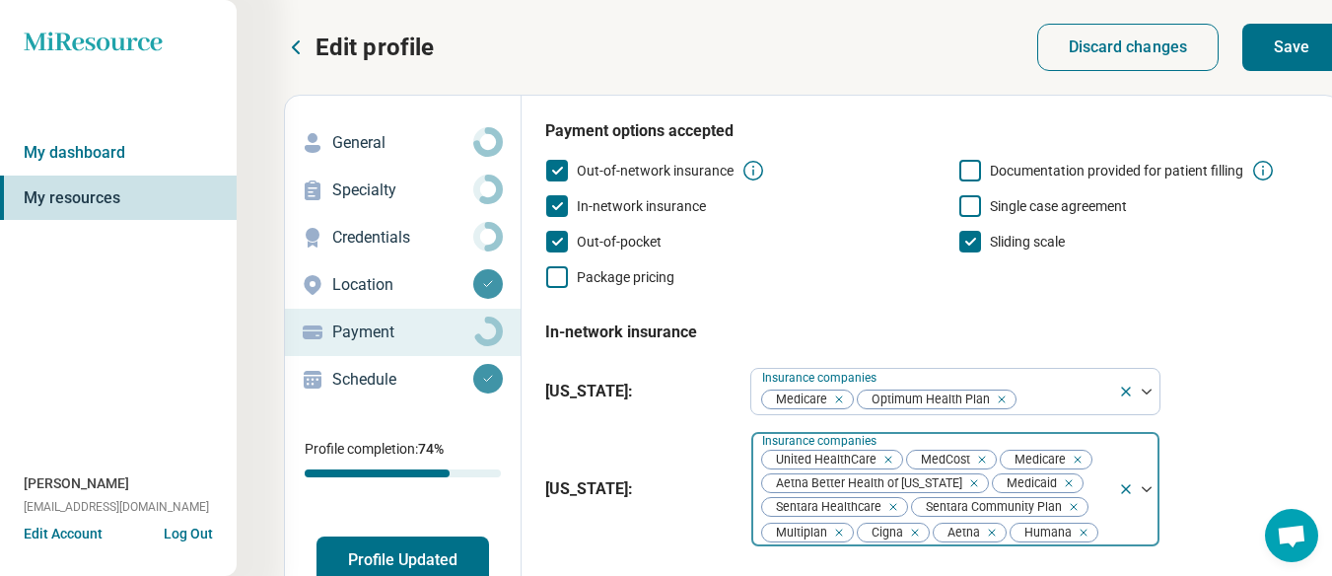
click at [1279, 56] on button "Save" at bounding box center [1291, 47] width 99 height 47
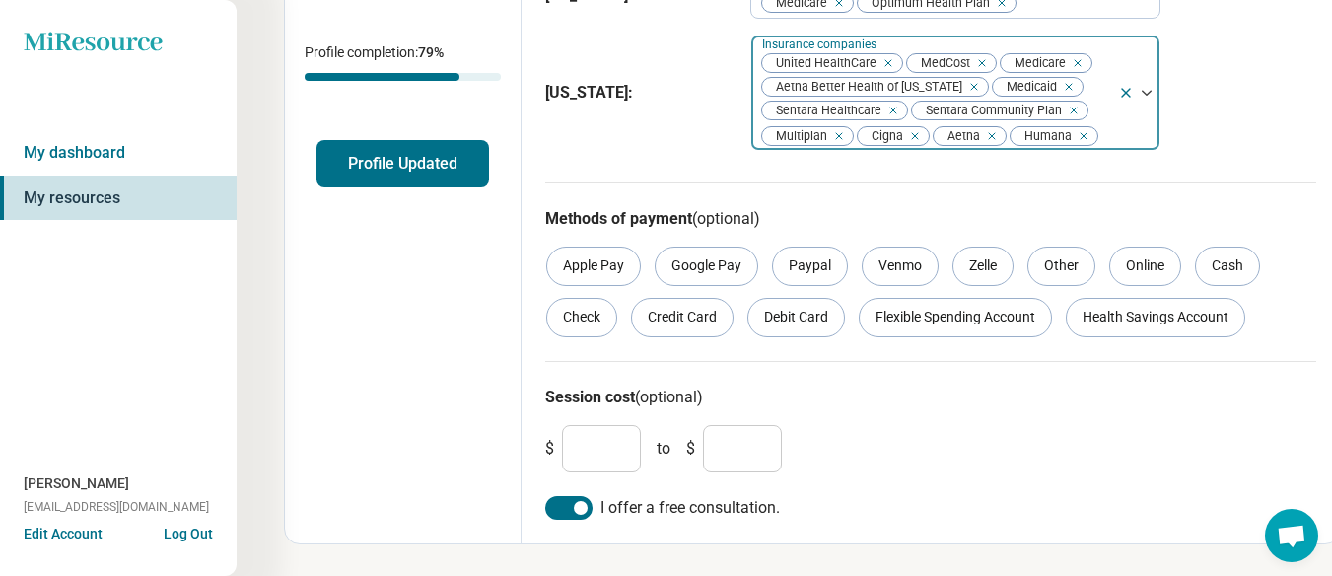
click at [386, 174] on button "Profile Updated" at bounding box center [403, 163] width 173 height 47
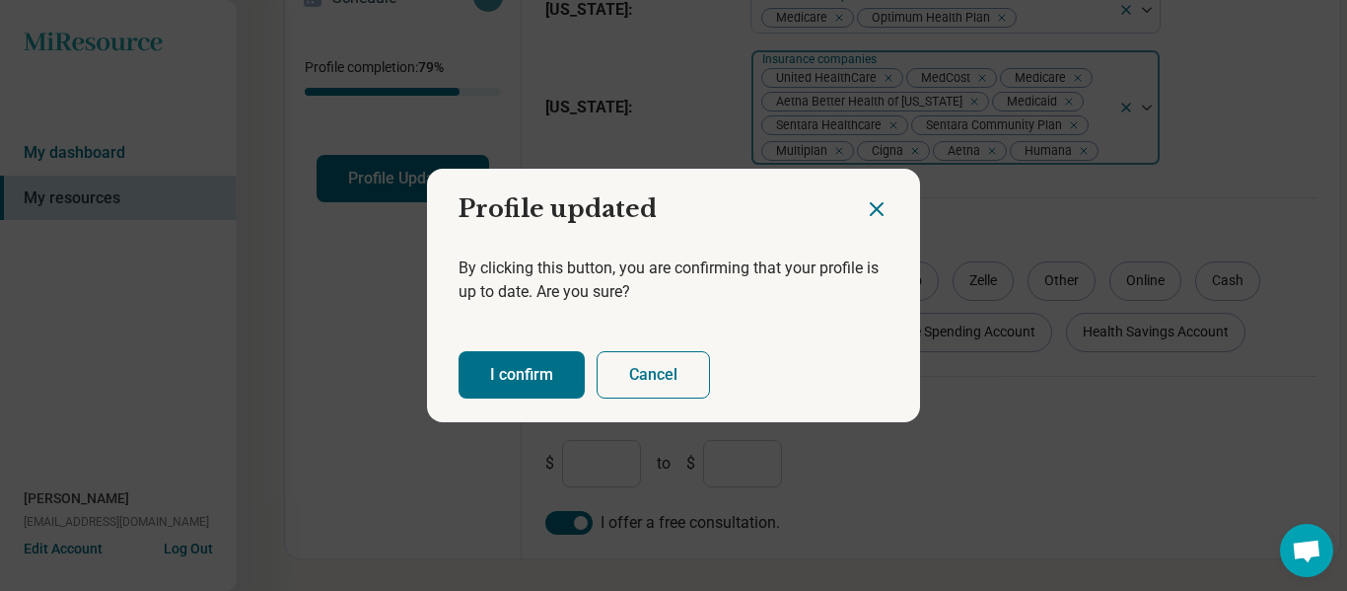
click at [527, 381] on button "I confirm" at bounding box center [522, 374] width 126 height 47
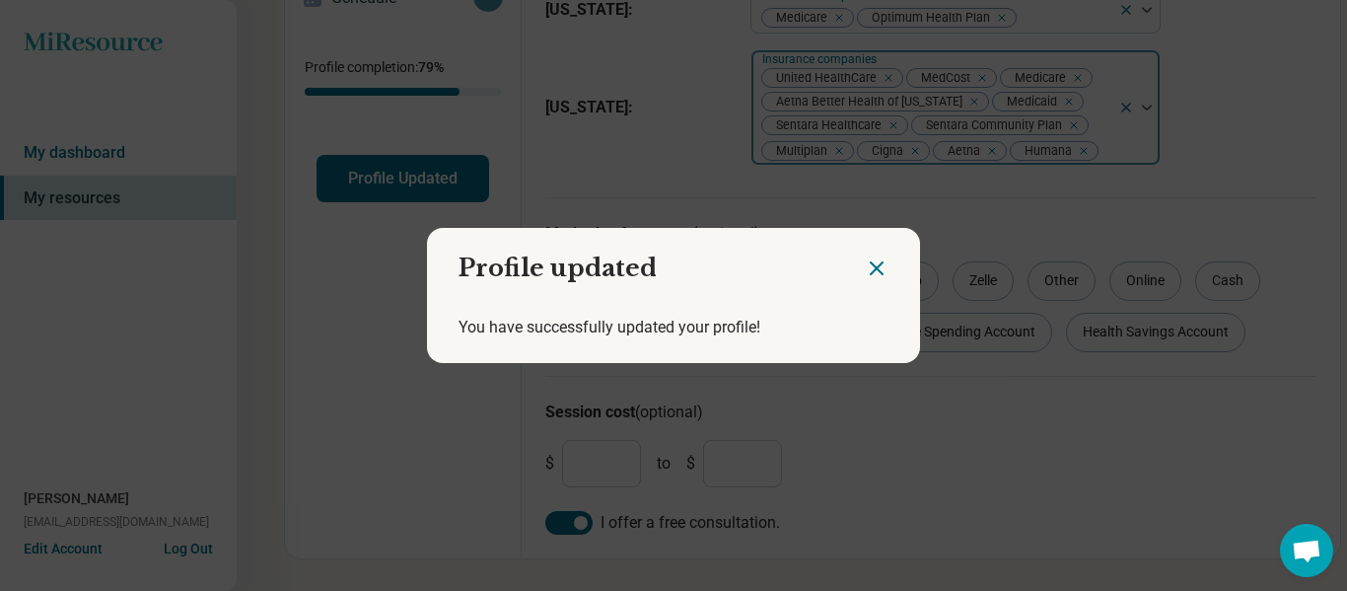
click at [871, 272] on icon "Close dialog" at bounding box center [877, 268] width 12 height 12
